Goal: Task Accomplishment & Management: Manage account settings

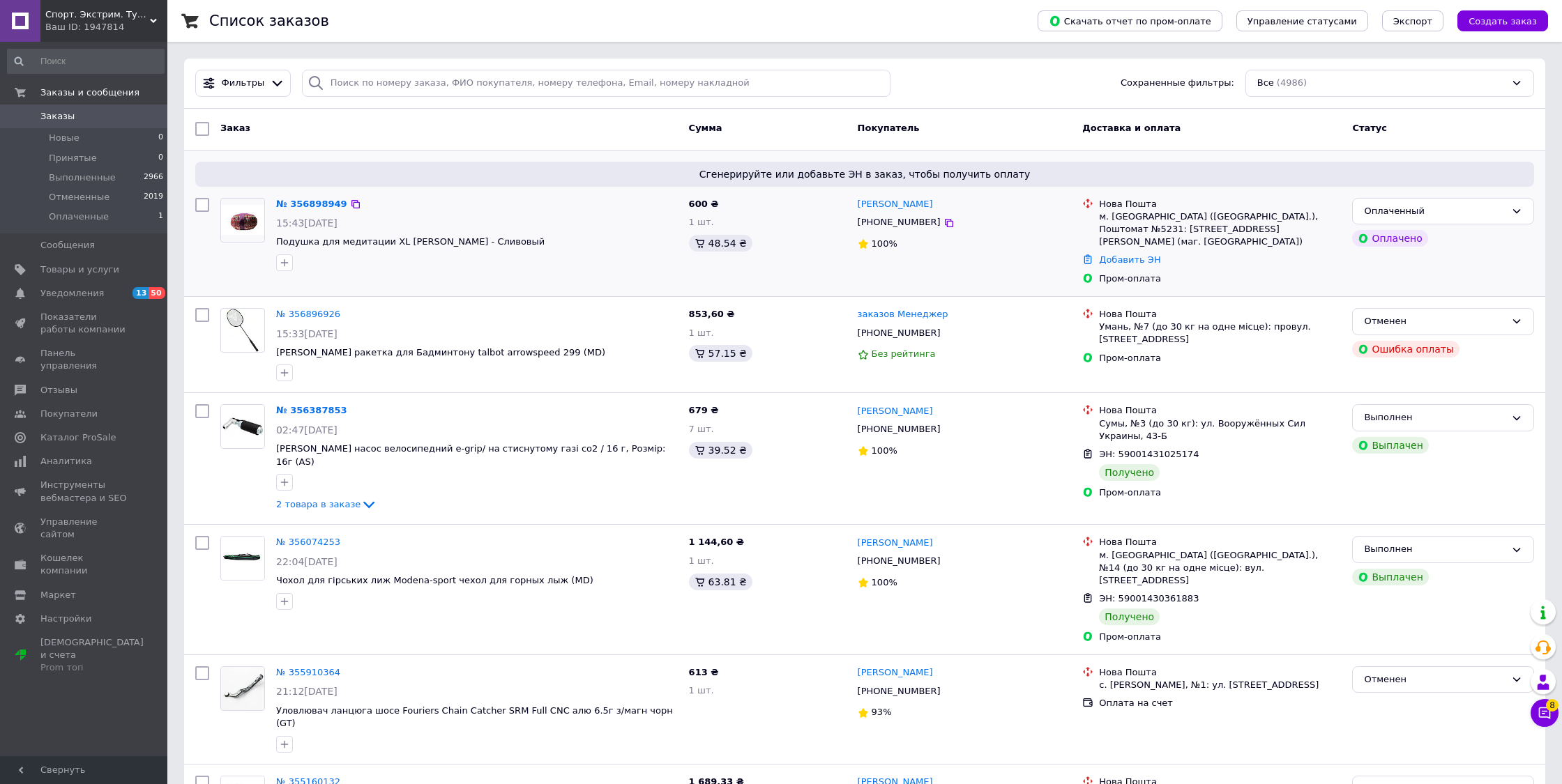
click at [192, 213] on div at bounding box center [202, 241] width 25 height 99
click at [198, 201] on input "checkbox" at bounding box center [202, 205] width 14 height 14
checkbox input "true"
click at [205, 308] on input "checkbox" at bounding box center [202, 315] width 14 height 14
checkbox input "true"
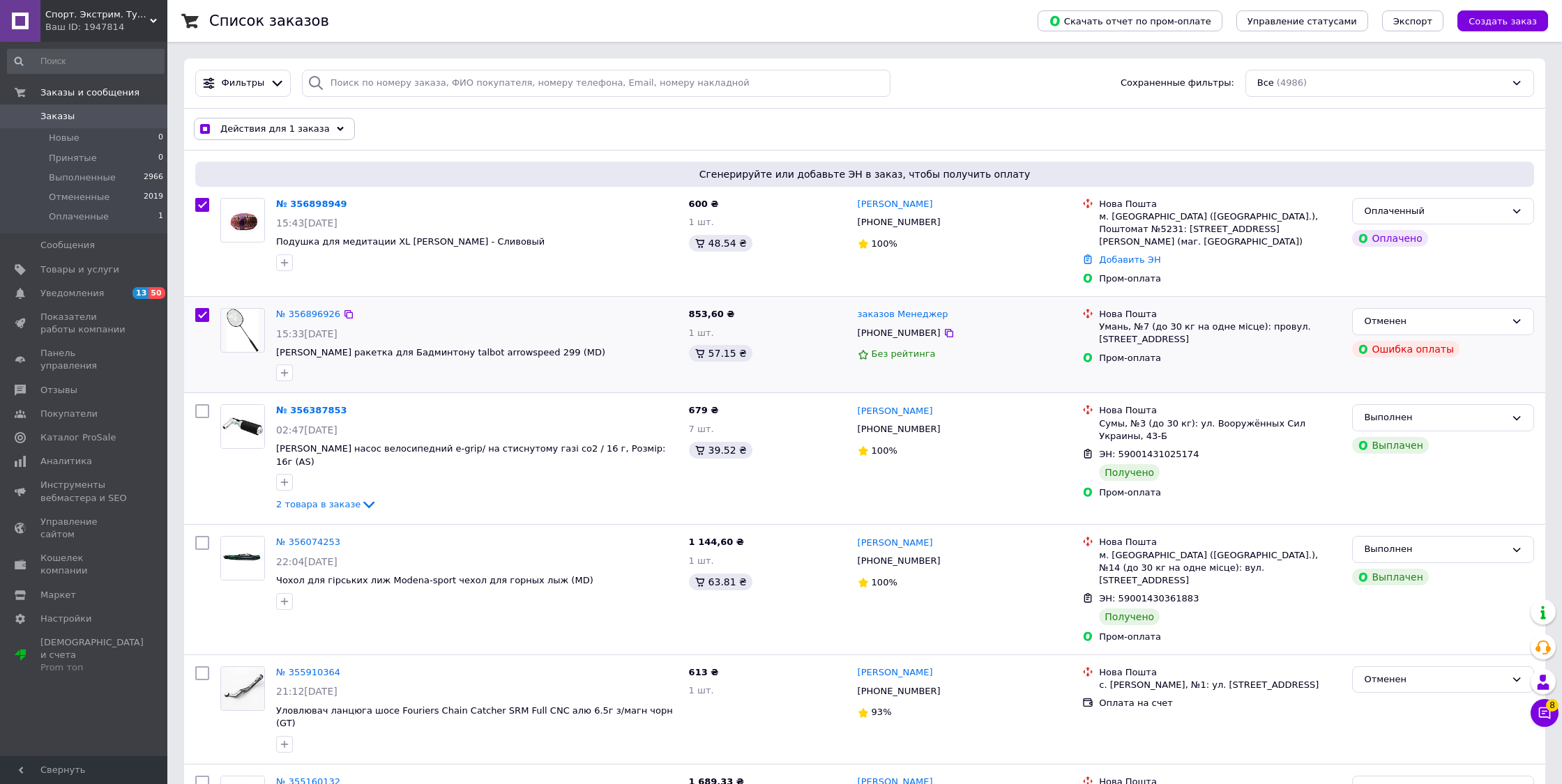
checkbox input "true"
click at [203, 405] on input "checkbox" at bounding box center [202, 412] width 14 height 14
checkbox input "true"
click at [206, 536] on input "checkbox" at bounding box center [202, 543] width 14 height 14
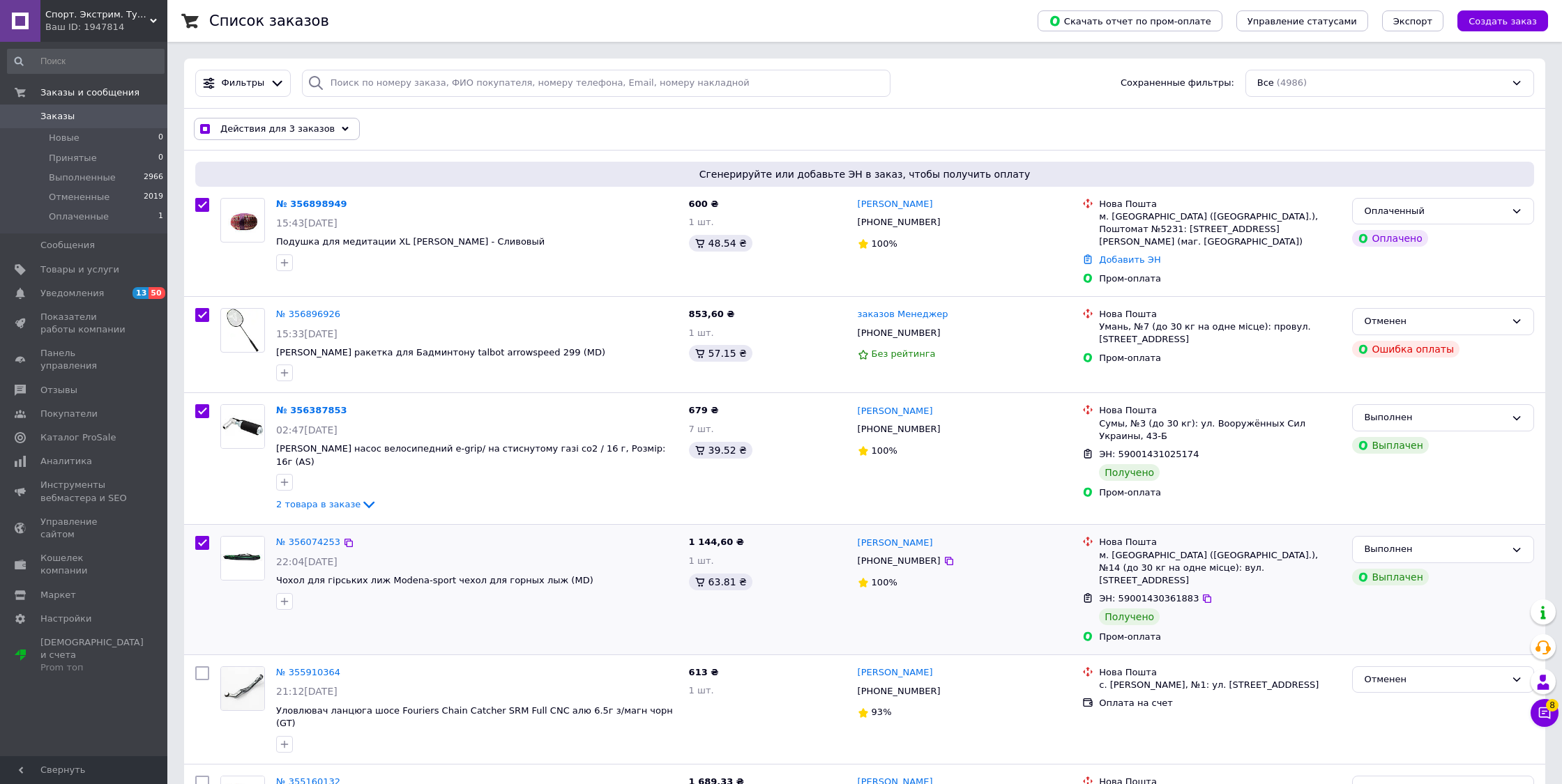
checkbox input "true"
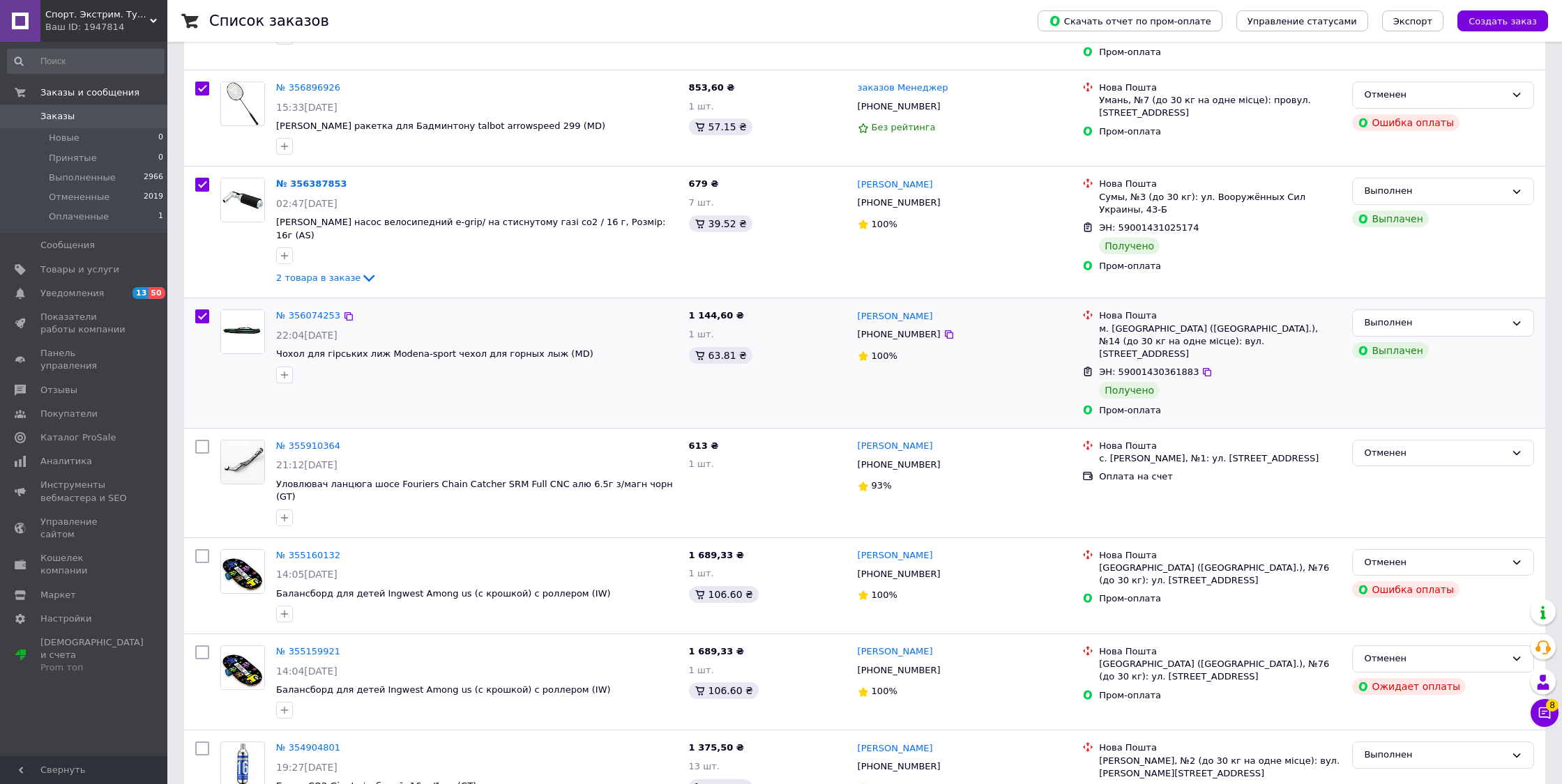
scroll to position [234, 0]
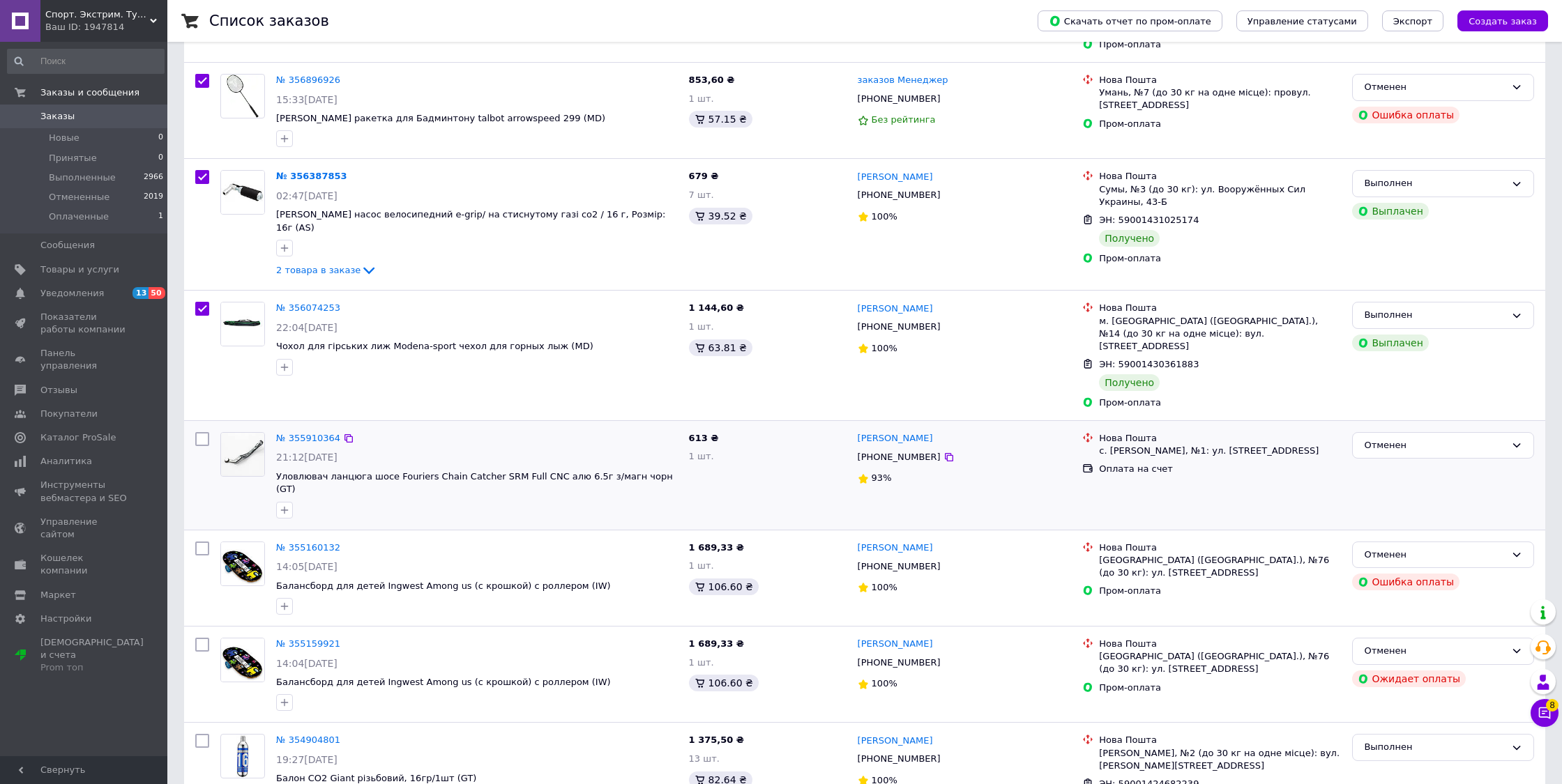
click at [205, 432] on input "checkbox" at bounding box center [202, 439] width 14 height 14
checkbox input "true"
click at [205, 542] on input "checkbox" at bounding box center [202, 549] width 14 height 14
checkbox input "true"
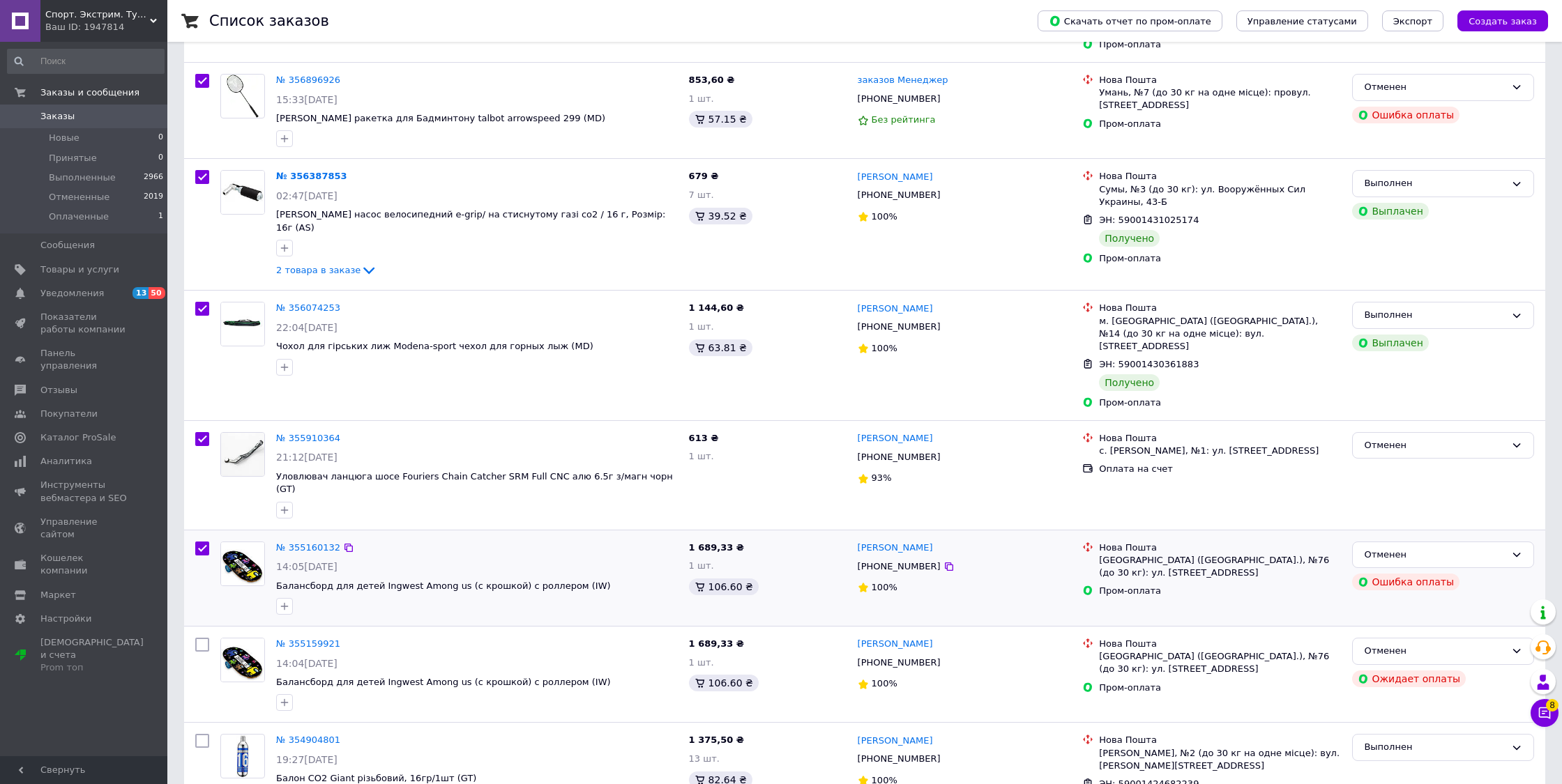
checkbox input "true"
click at [205, 542] on input "checkbox" at bounding box center [202, 549] width 14 height 14
checkbox input "false"
checkbox input "true"
click at [203, 432] on input "checkbox" at bounding box center [202, 439] width 14 height 14
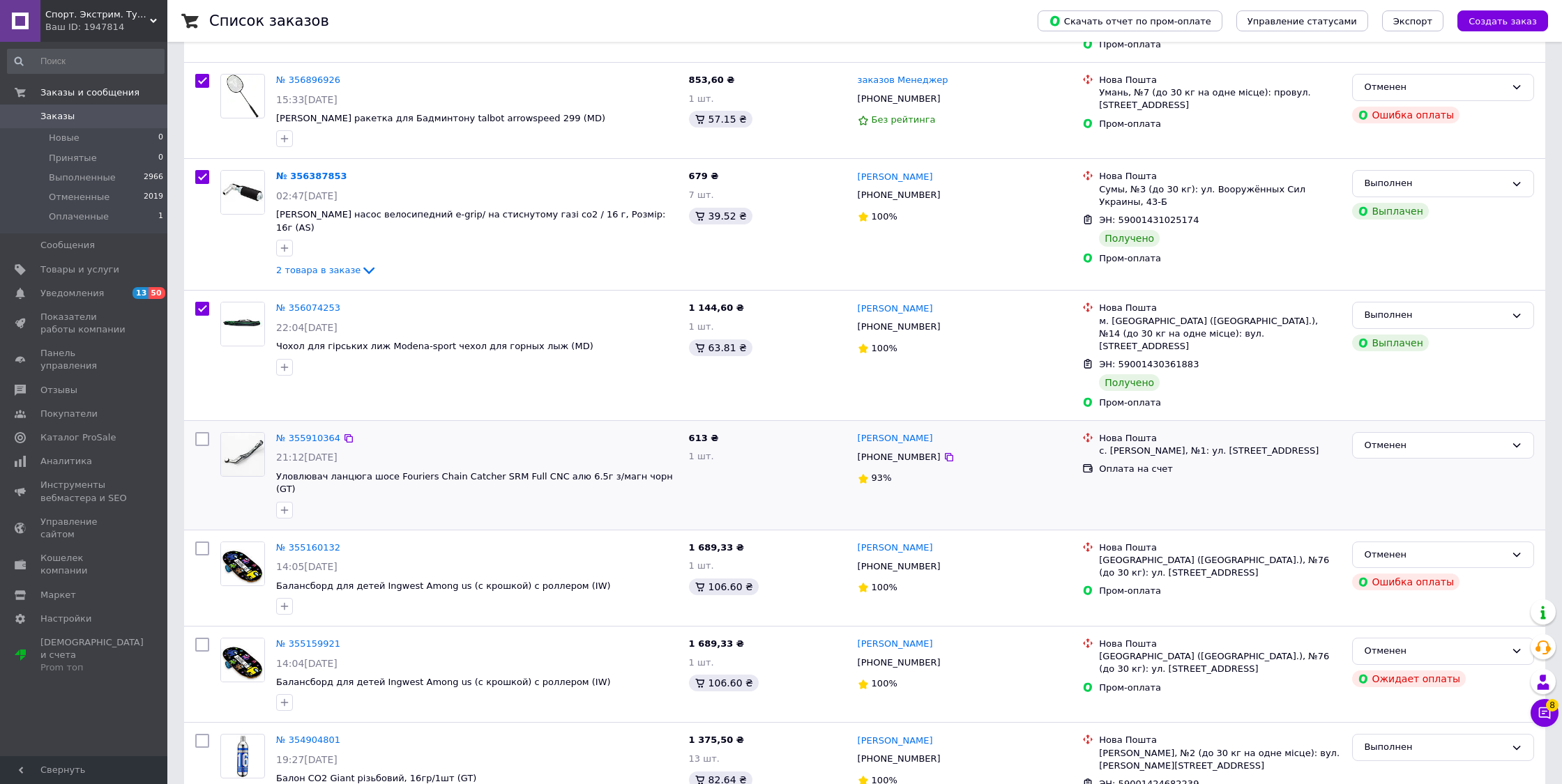
checkbox input "false"
checkbox input "true"
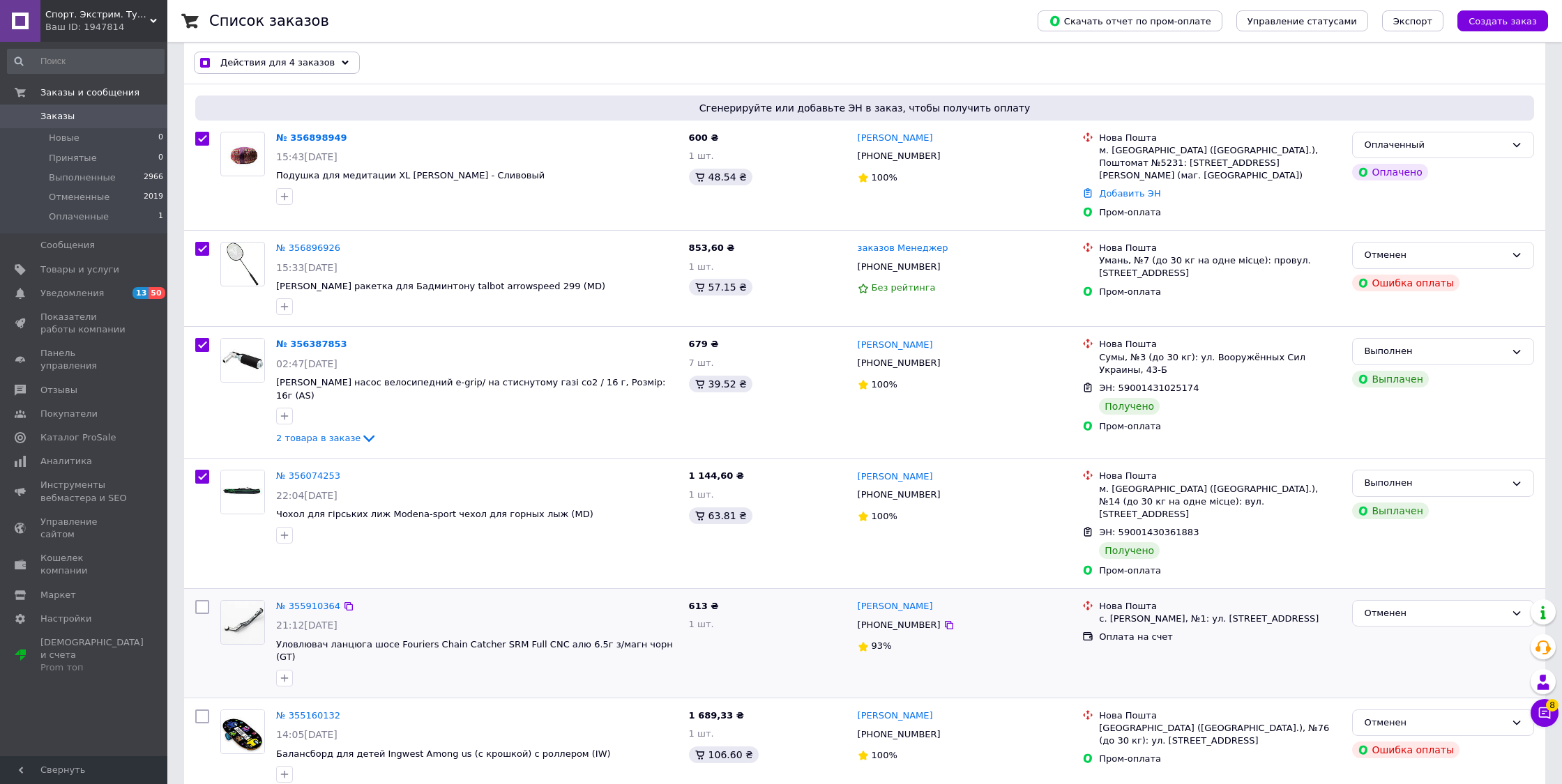
scroll to position [60, 0]
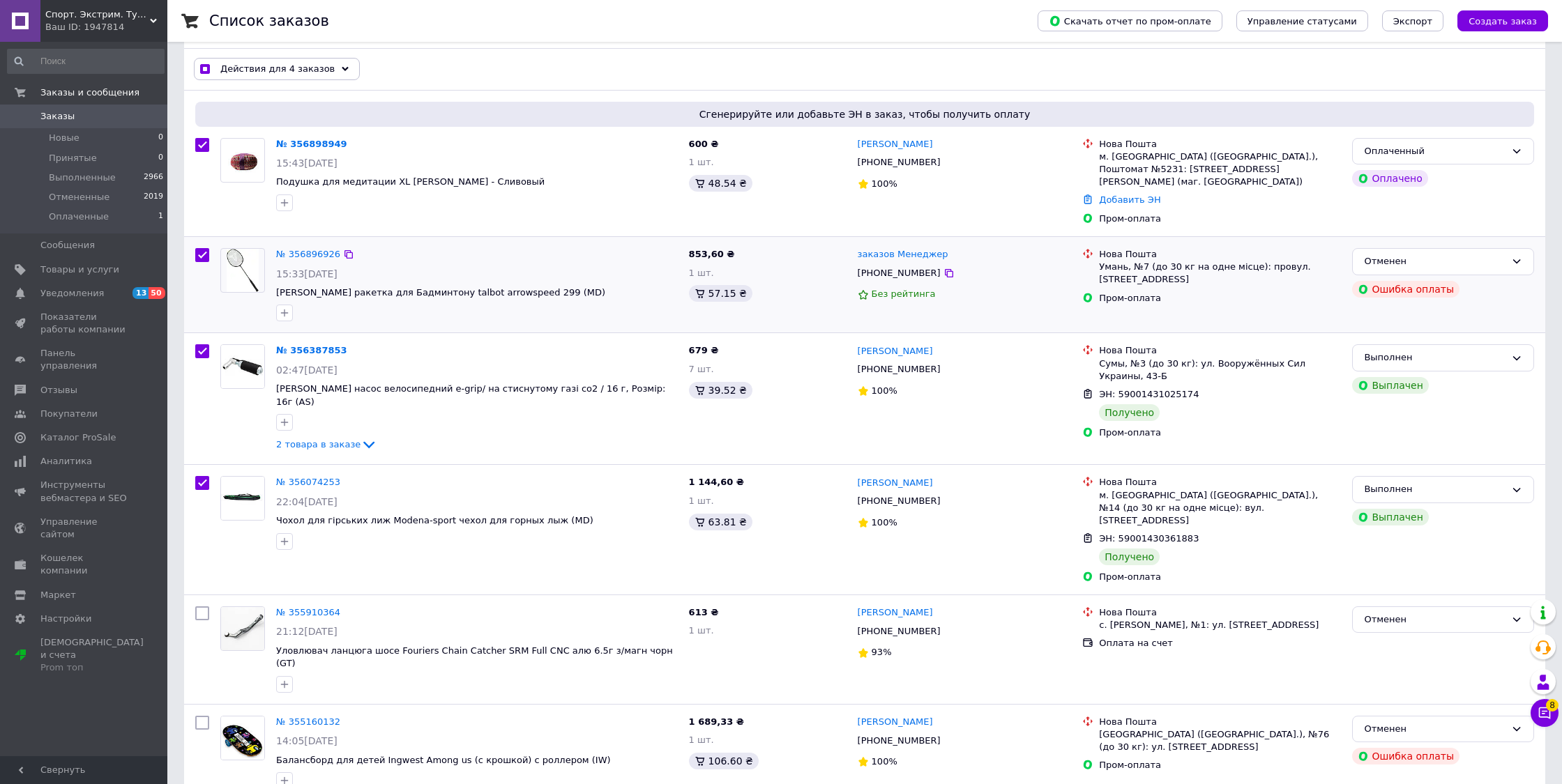
click at [202, 249] on input "checkbox" at bounding box center [202, 256] width 14 height 14
checkbox input "false"
checkbox input "true"
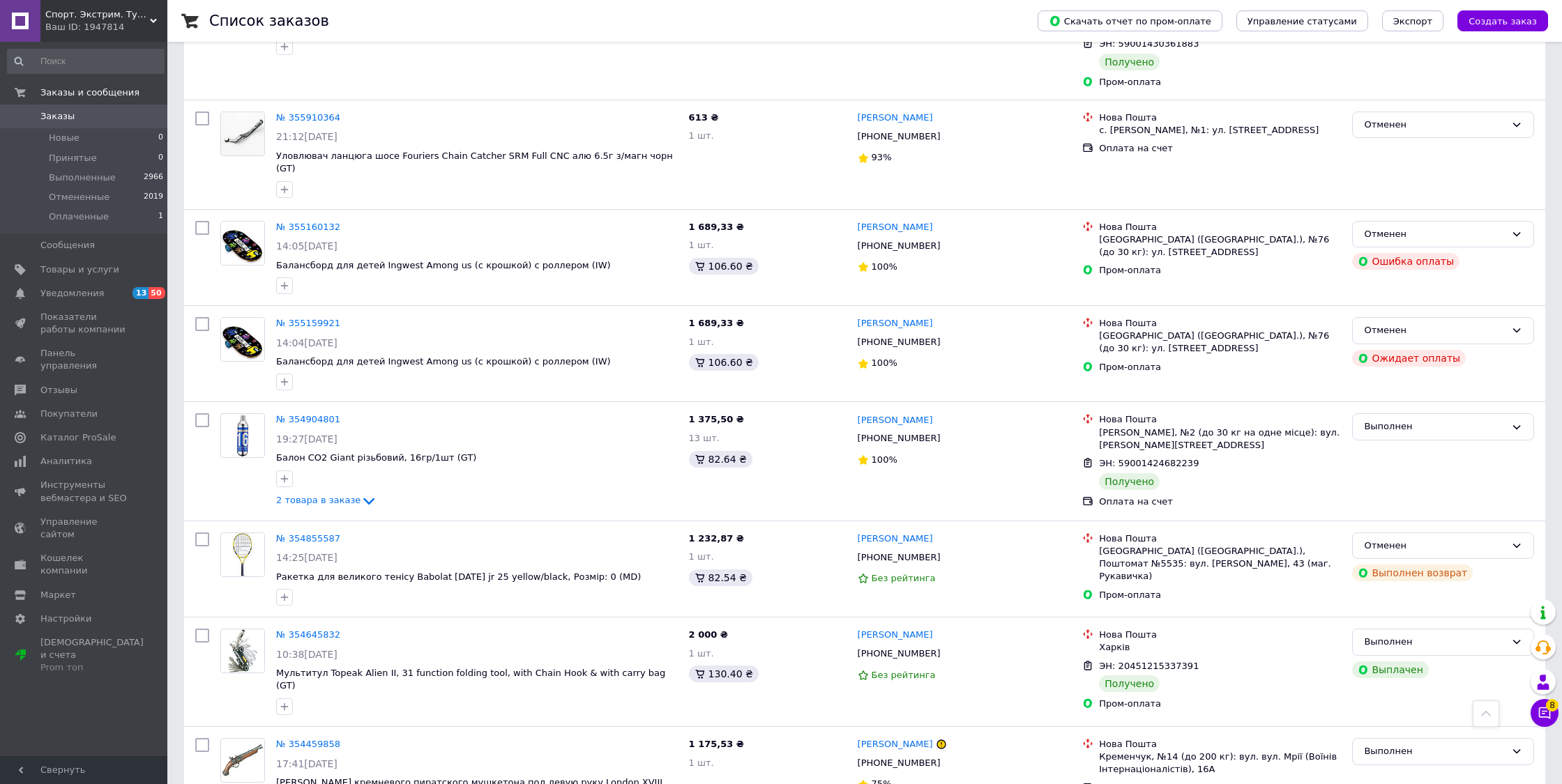
scroll to position [582, 0]
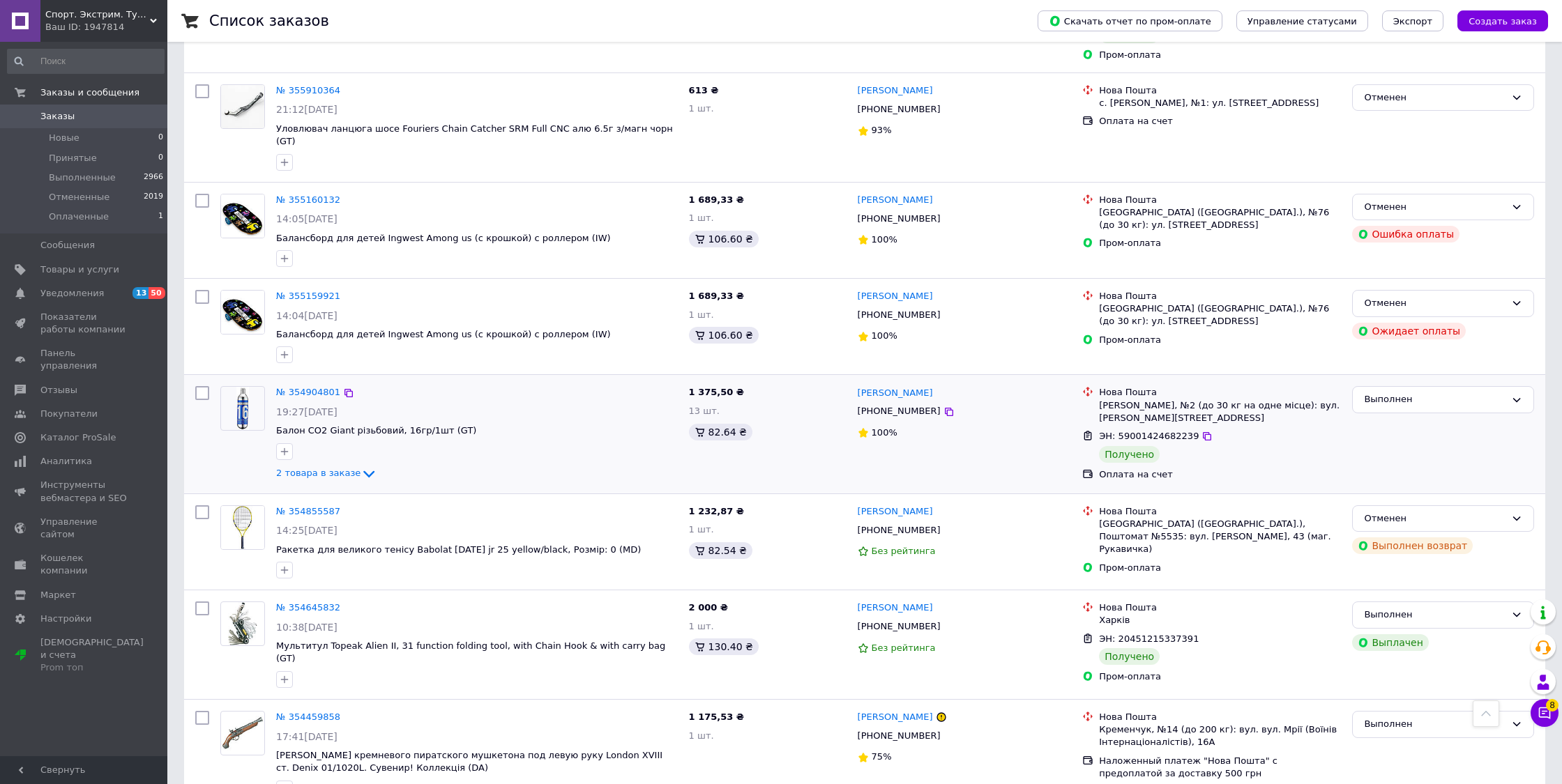
click at [205, 387] on input "checkbox" at bounding box center [202, 394] width 14 height 14
checkbox input "true"
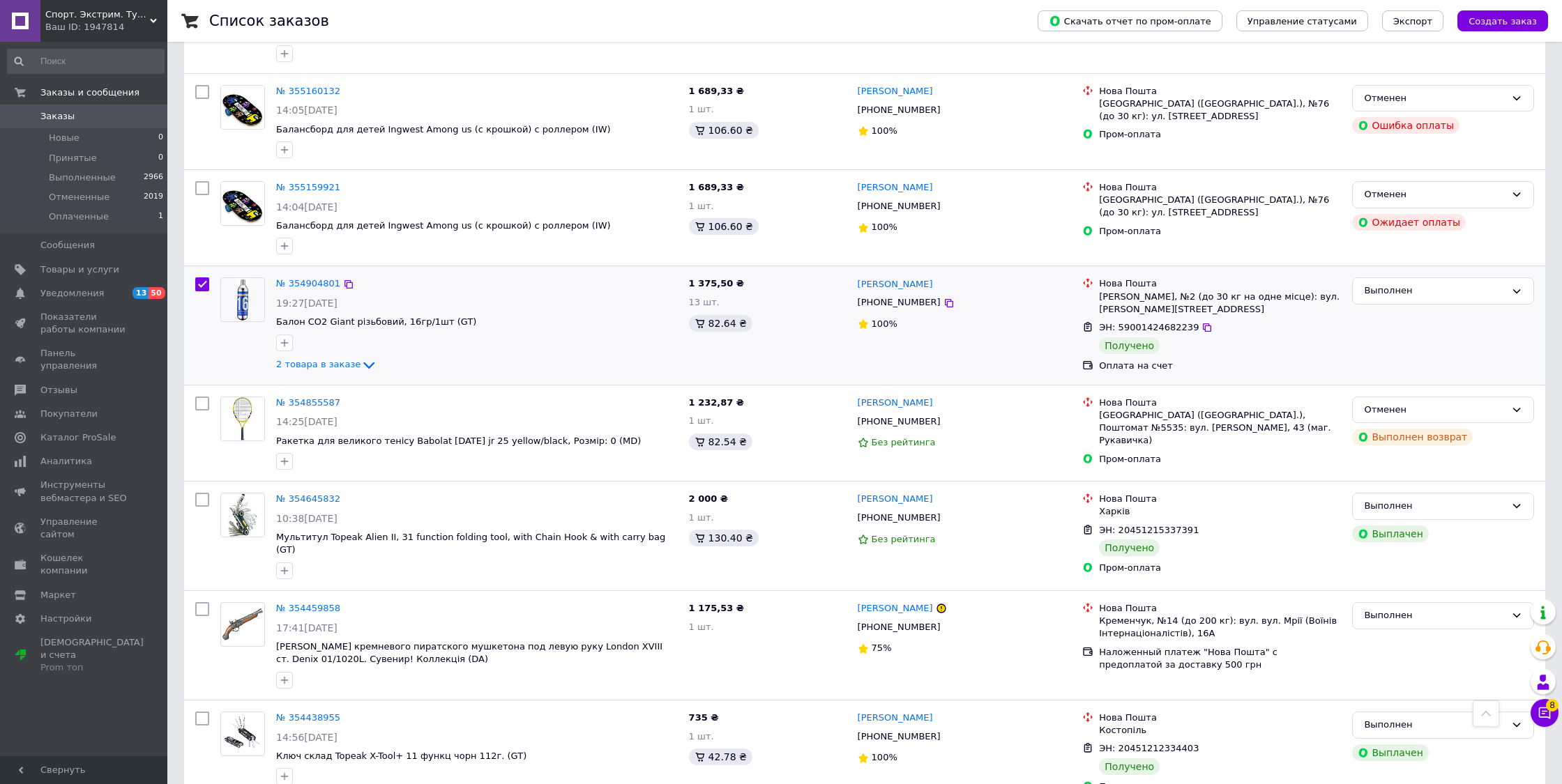
scroll to position [702, 0]
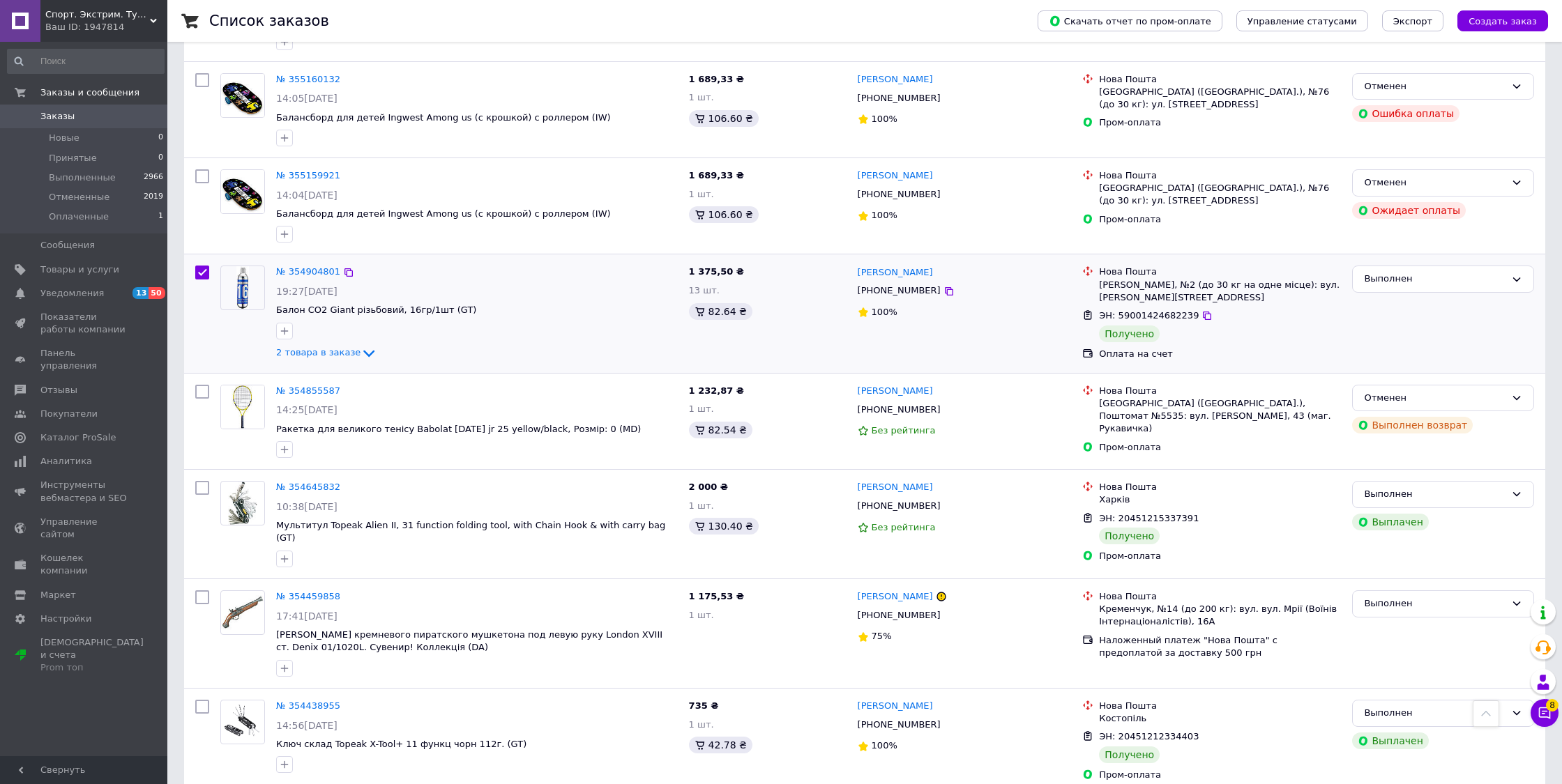
click at [204, 266] on input "checkbox" at bounding box center [202, 273] width 14 height 14
checkbox input "false"
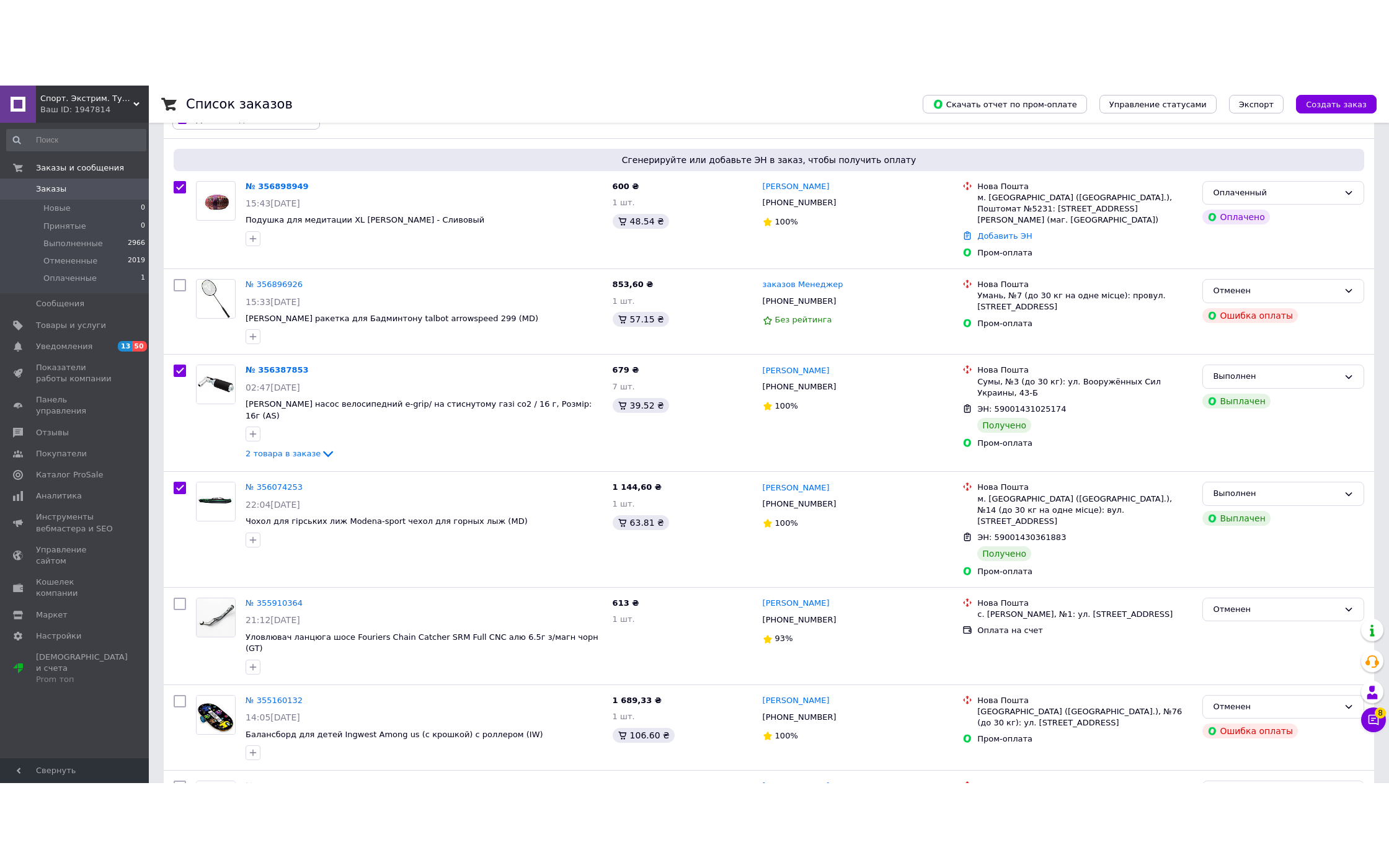
scroll to position [0, 0]
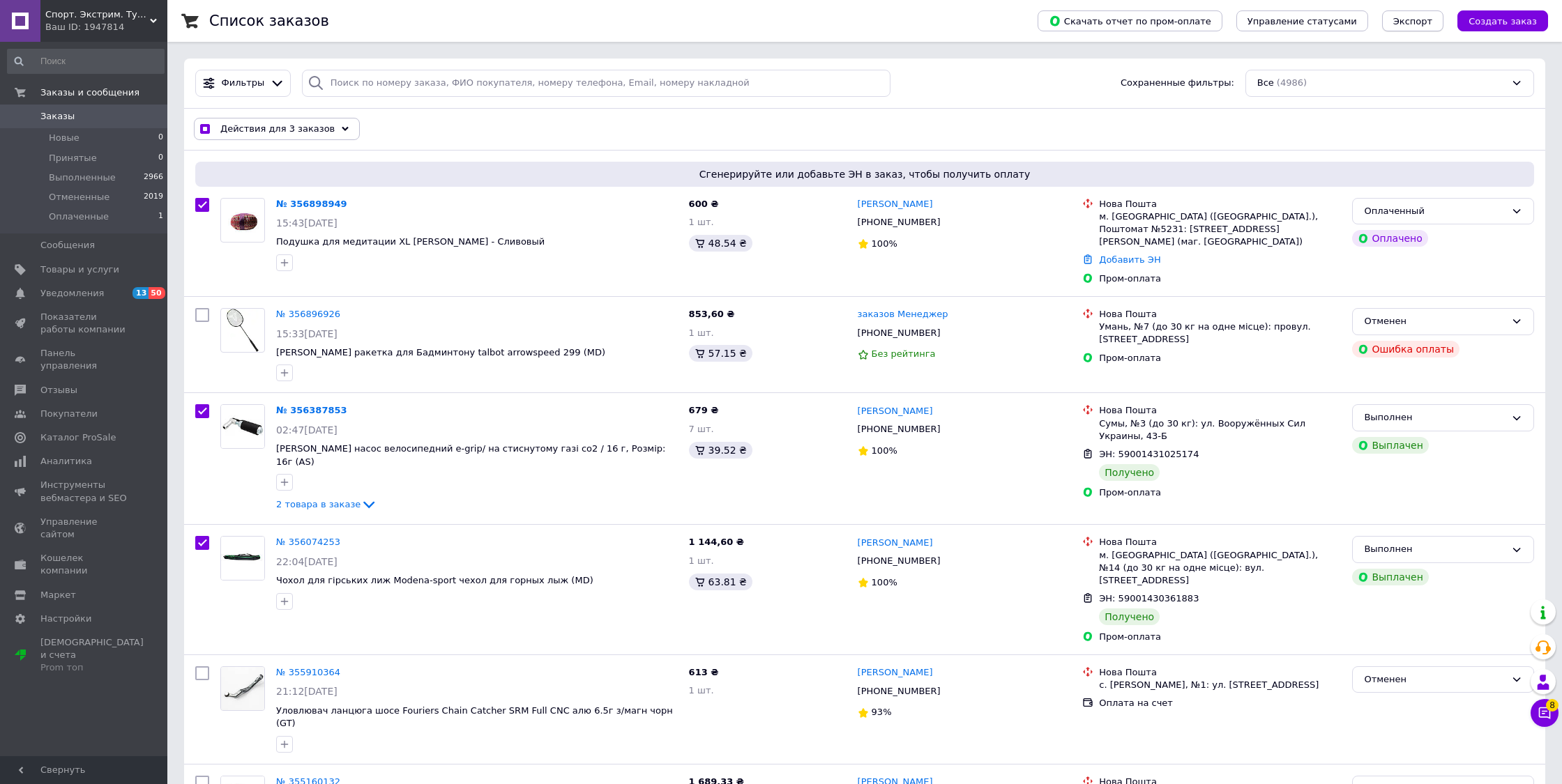
click at [1425, 15] on button "Экспорт" at bounding box center [1412, 20] width 61 height 21
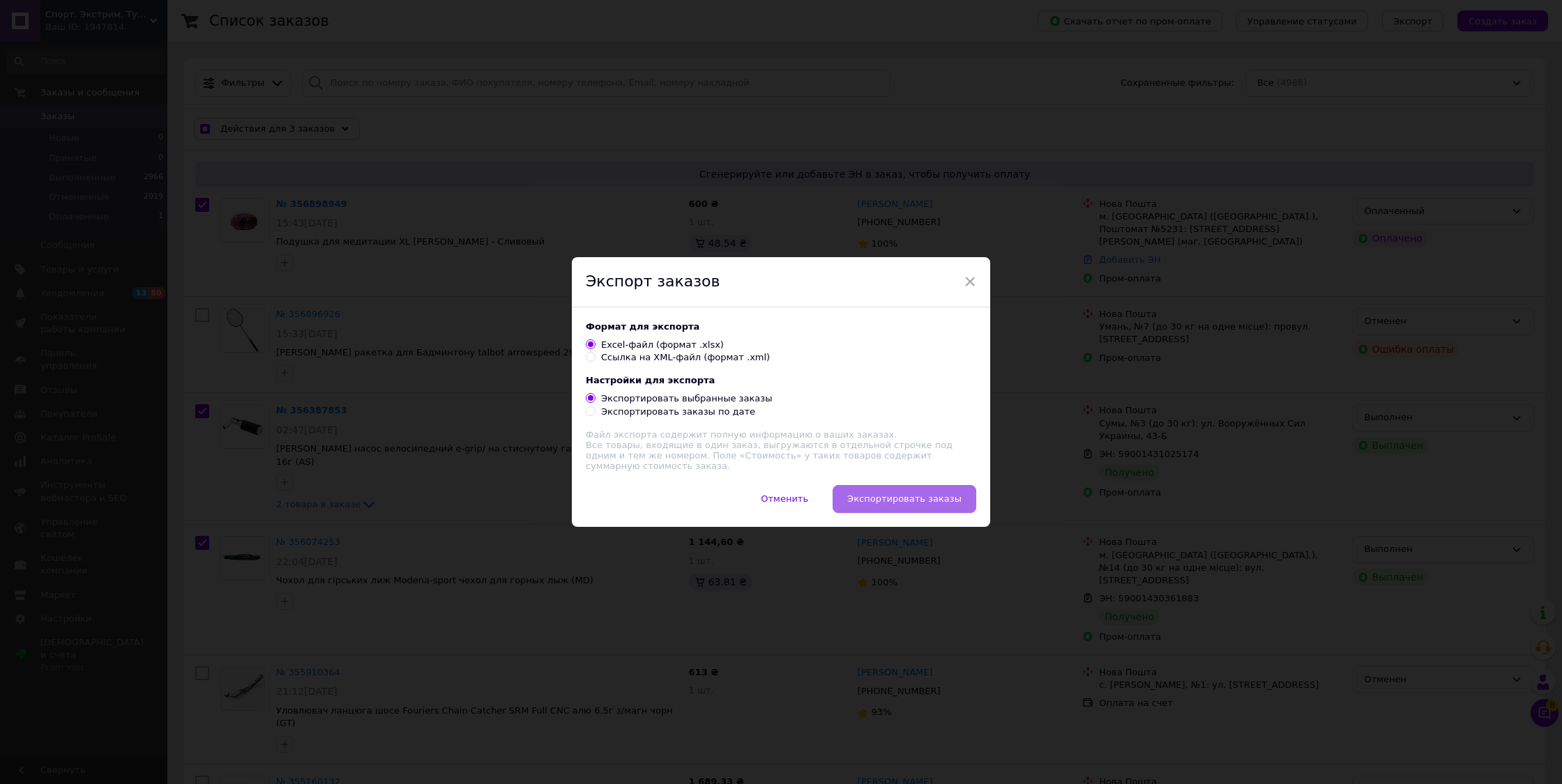
click at [890, 494] on span "Экспортировать заказы" at bounding box center [904, 499] width 114 height 10
checkbox input "true"
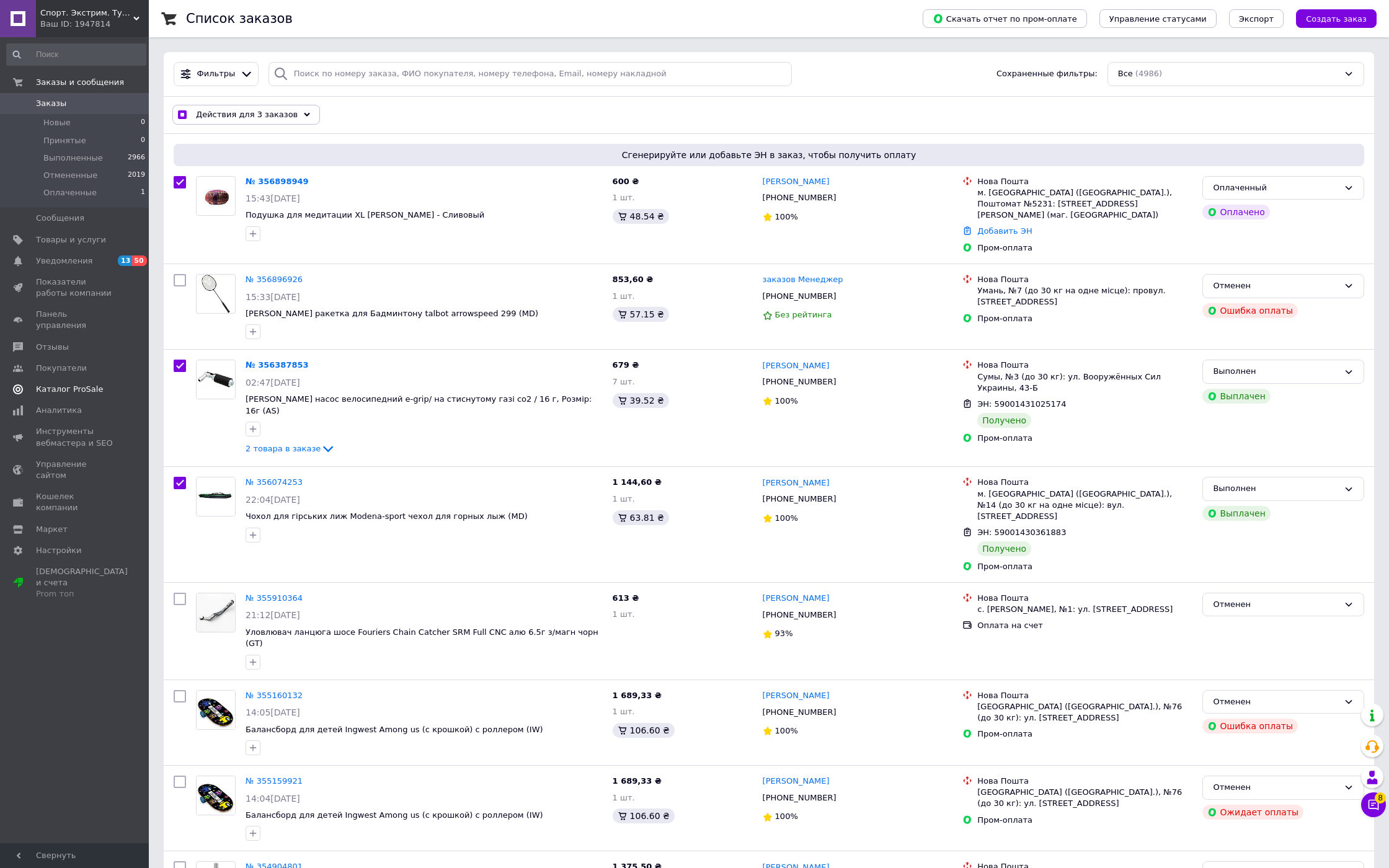
click at [83, 383] on span "Каталог ProSale" at bounding box center [70, 389] width 67 height 11
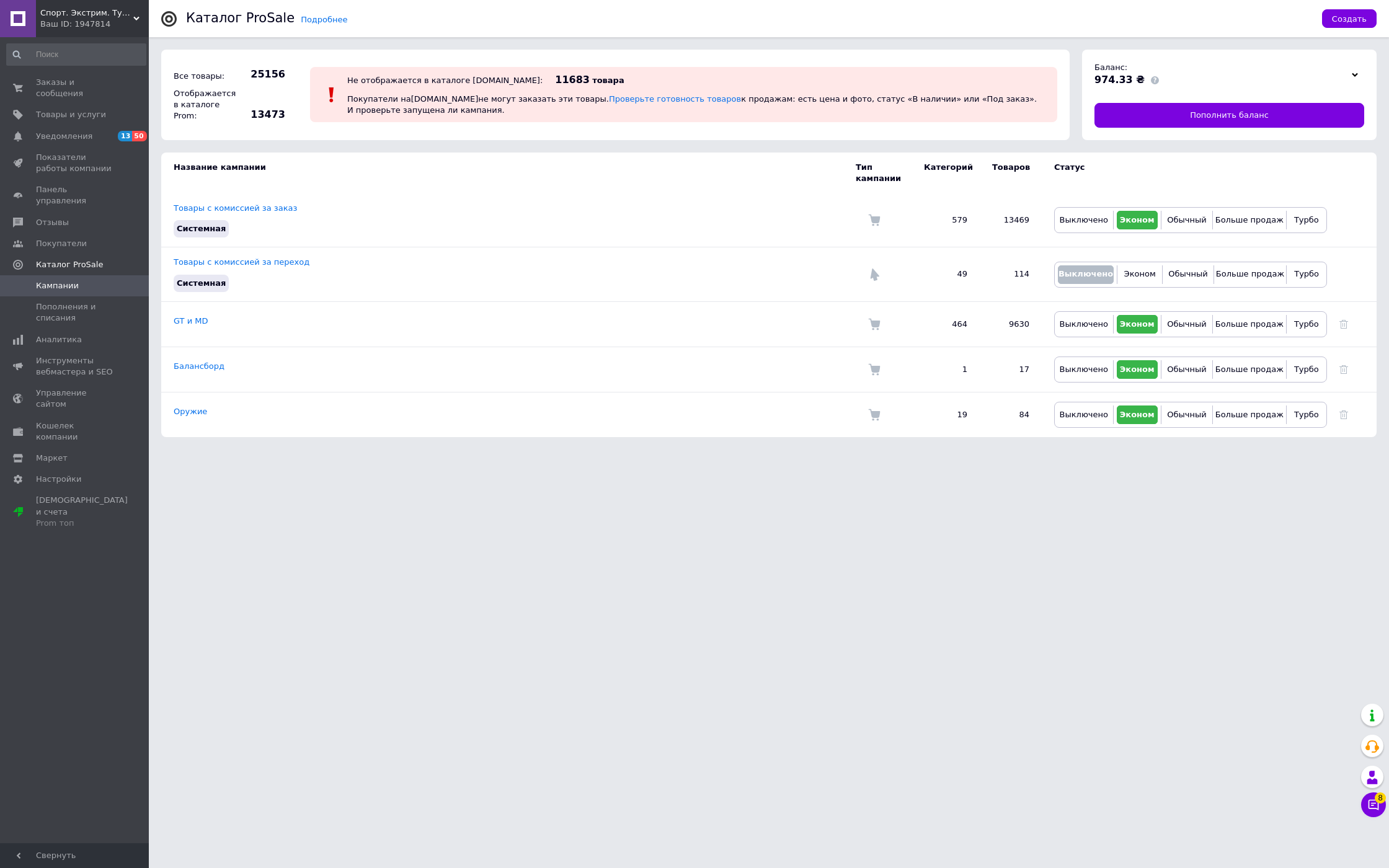
click at [840, 450] on html "Спорт. Экстрим. Туризм. Коллекционное оружие Ваш ID: 1947814 Сайт Спорт. Экстри…" at bounding box center [694, 224] width 1389 height 450
drag, startPoint x: 70, startPoint y: 13, endPoint x: 70, endPoint y: 778, distance: 765.0
click at [70, 13] on span "Спорт. Экстрим. Туризм. Коллекционное оружие" at bounding box center [86, 13] width 93 height 11
